Goal: Navigation & Orientation: Find specific page/section

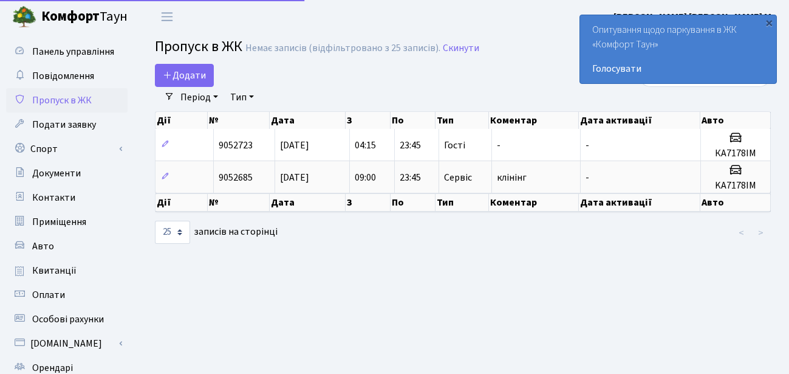
select select "25"
click at [73, 52] on span "Панель управління" at bounding box center [73, 51] width 82 height 13
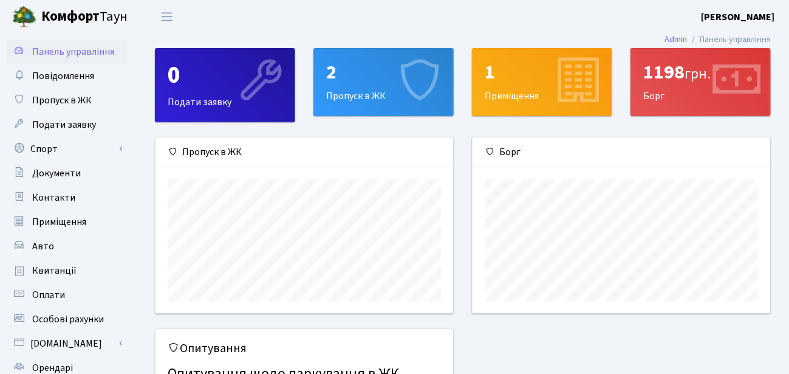
scroll to position [175, 298]
click at [661, 105] on div "1198 грн. [GEOGRAPHIC_DATA]" at bounding box center [700, 82] width 139 height 67
click at [49, 289] on span "Оплати" at bounding box center [48, 294] width 33 height 13
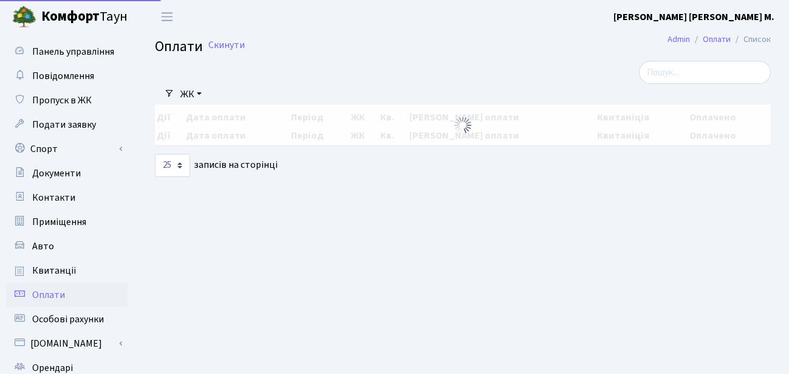
select select "25"
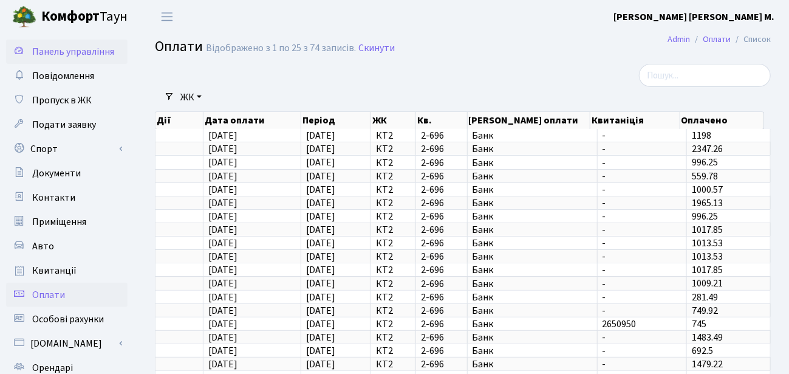
click at [49, 54] on span "Панель управління" at bounding box center [73, 51] width 82 height 13
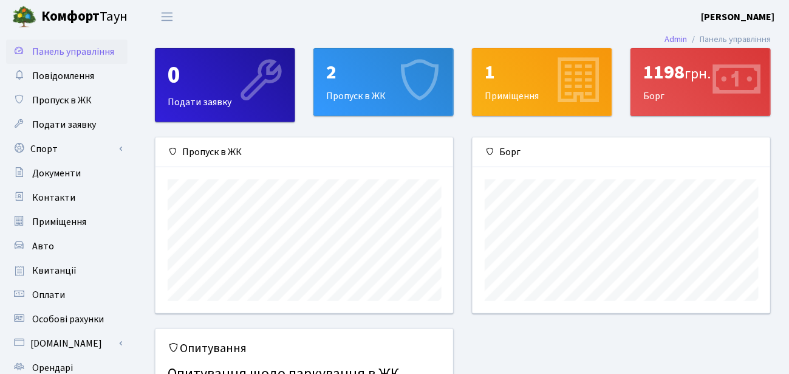
scroll to position [175, 298]
